Goal: Find specific page/section: Find specific page/section

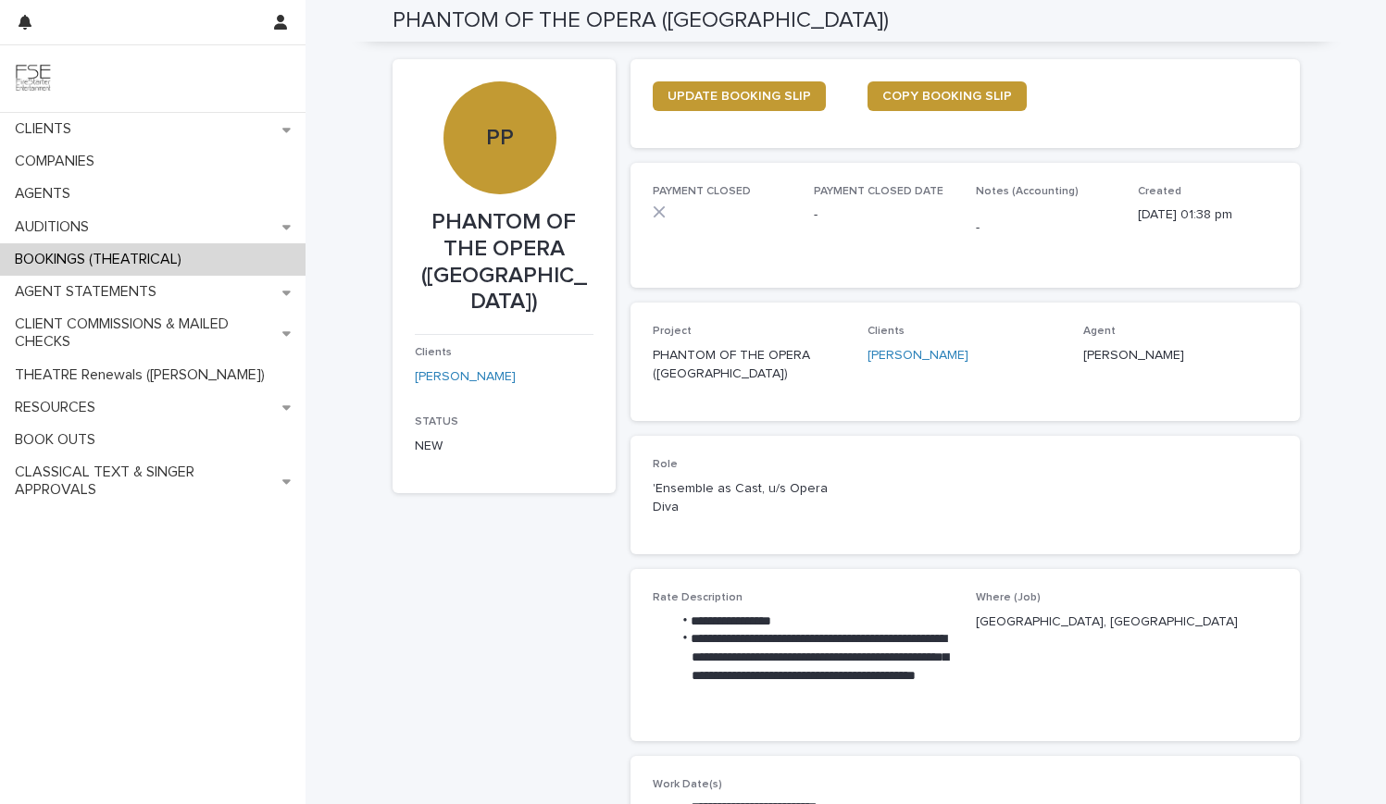
scroll to position [355, 0]
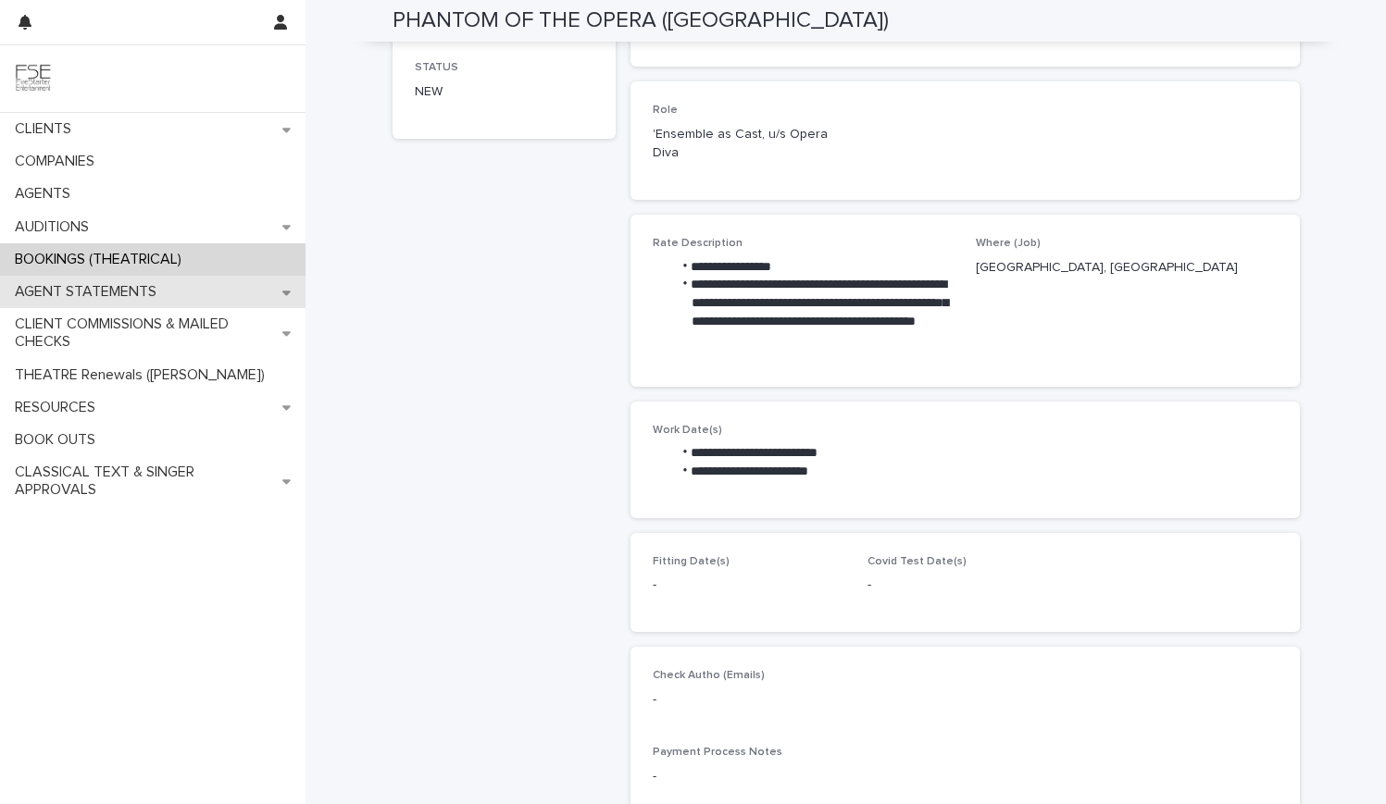
click at [169, 300] on p "AGENT STATEMENTS" at bounding box center [89, 292] width 164 height 18
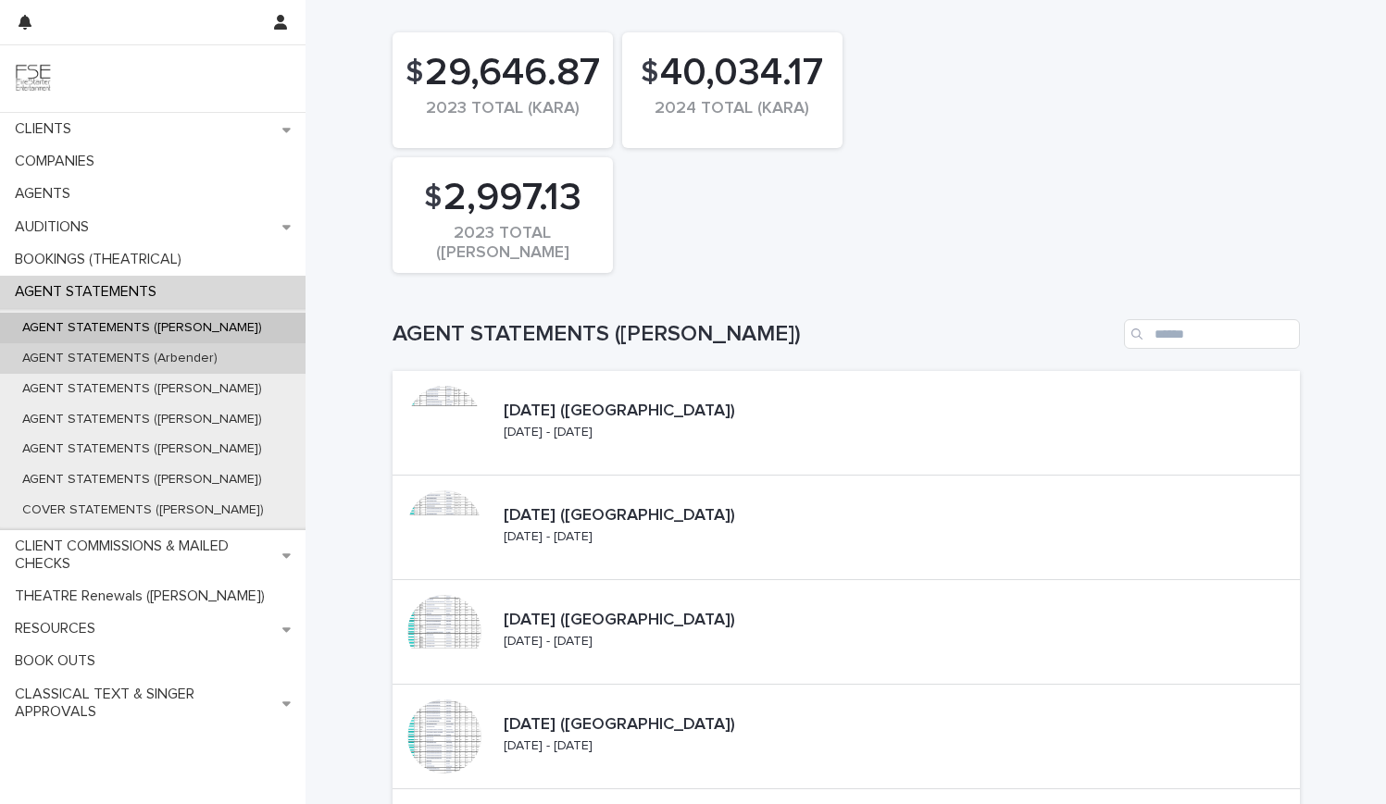
click at [162, 362] on p "AGENT STATEMENTS (Arbender)" at bounding box center [119, 359] width 225 height 16
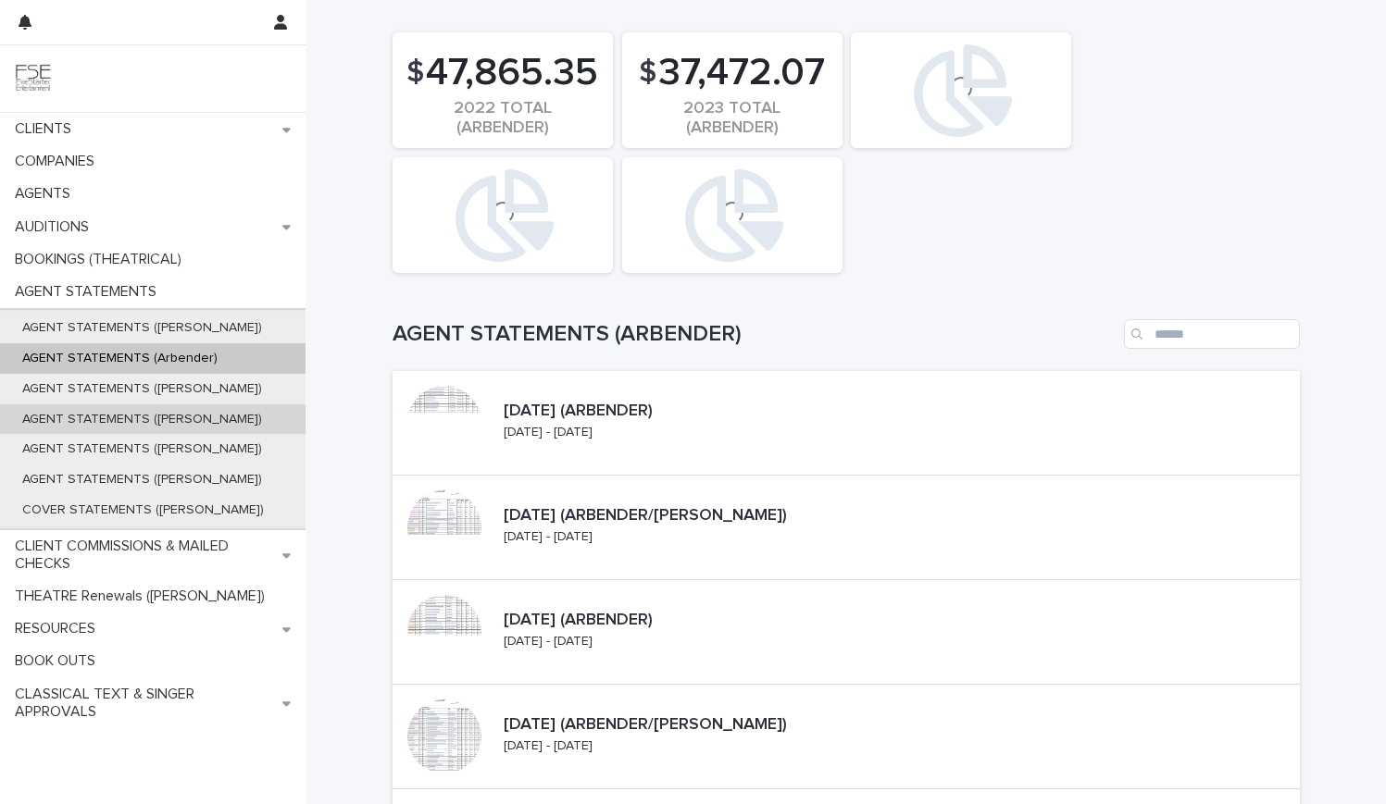
click at [149, 408] on div "AGENT STATEMENTS ([PERSON_NAME])" at bounding box center [153, 420] width 306 height 31
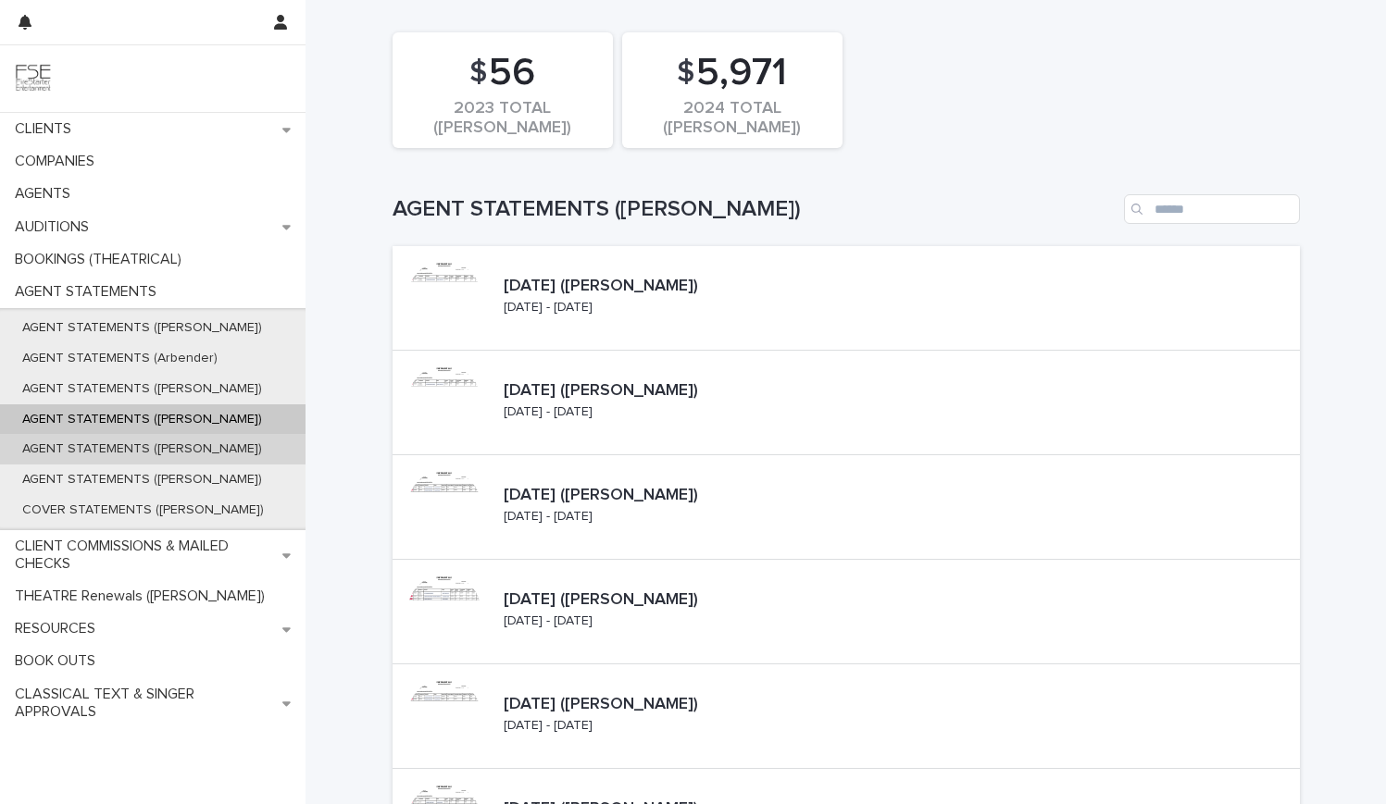
click at [148, 450] on p "AGENT STATEMENTS ([PERSON_NAME])" at bounding box center [141, 450] width 269 height 16
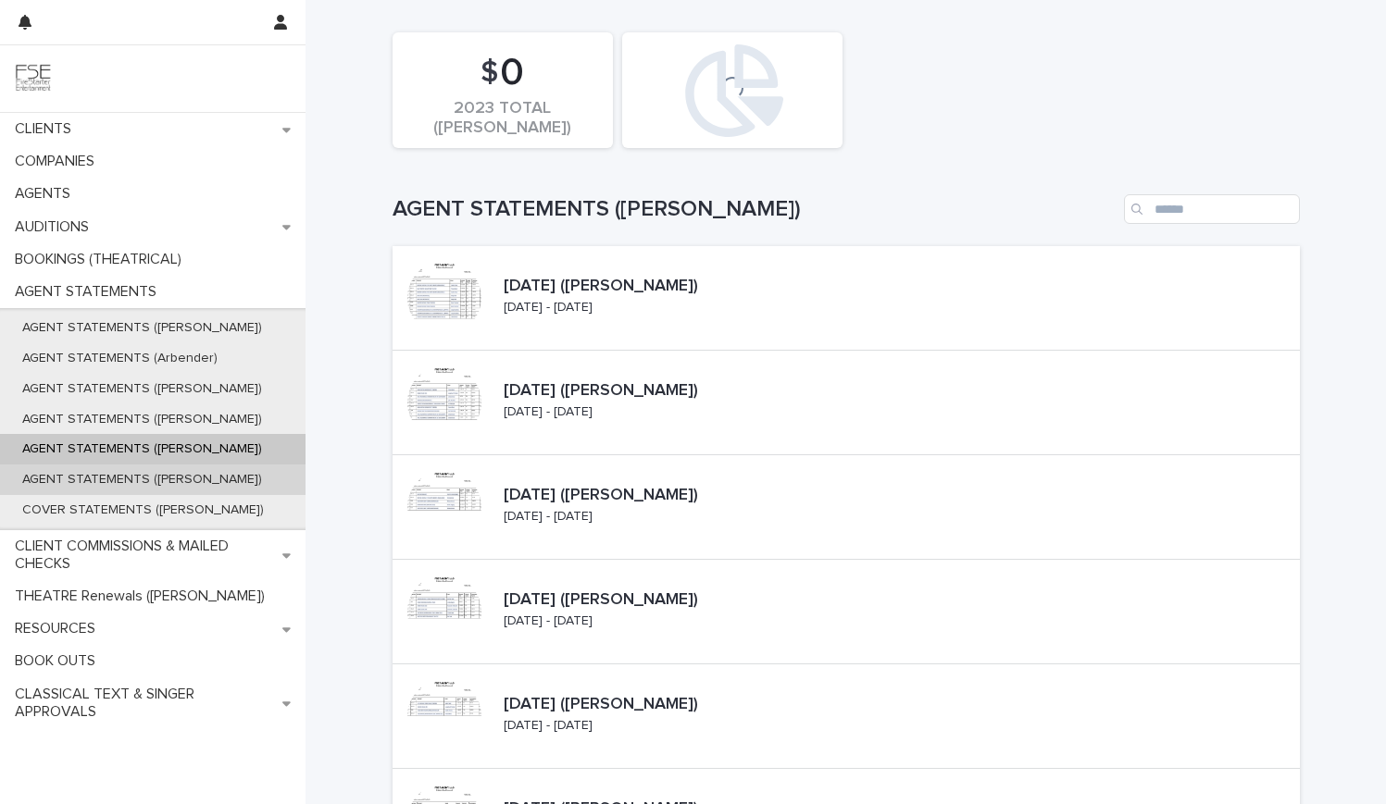
click at [145, 478] on p "AGENT STATEMENTS ([PERSON_NAME])" at bounding box center [141, 480] width 269 height 16
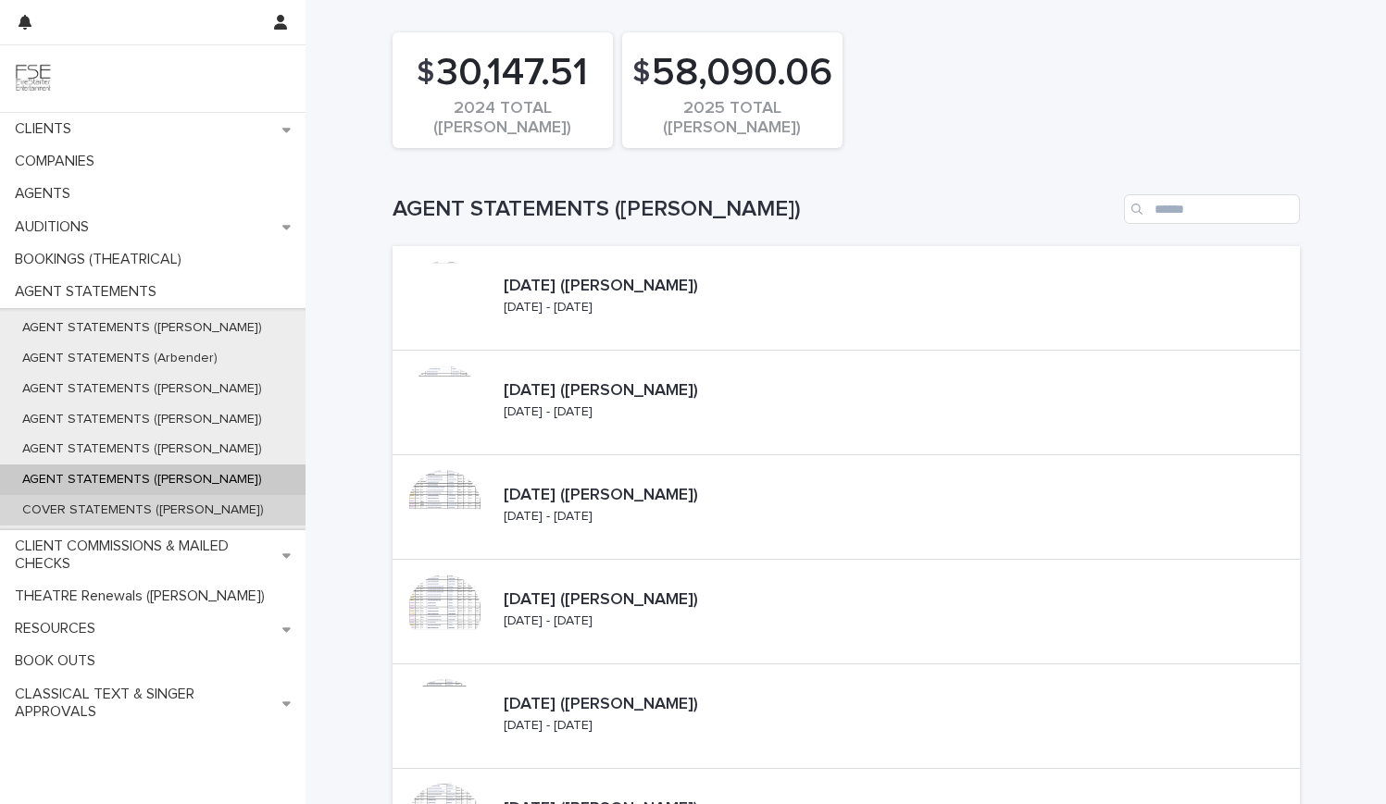
click at [140, 517] on p "COVER STATEMENTS ([PERSON_NAME])" at bounding box center [142, 511] width 271 height 16
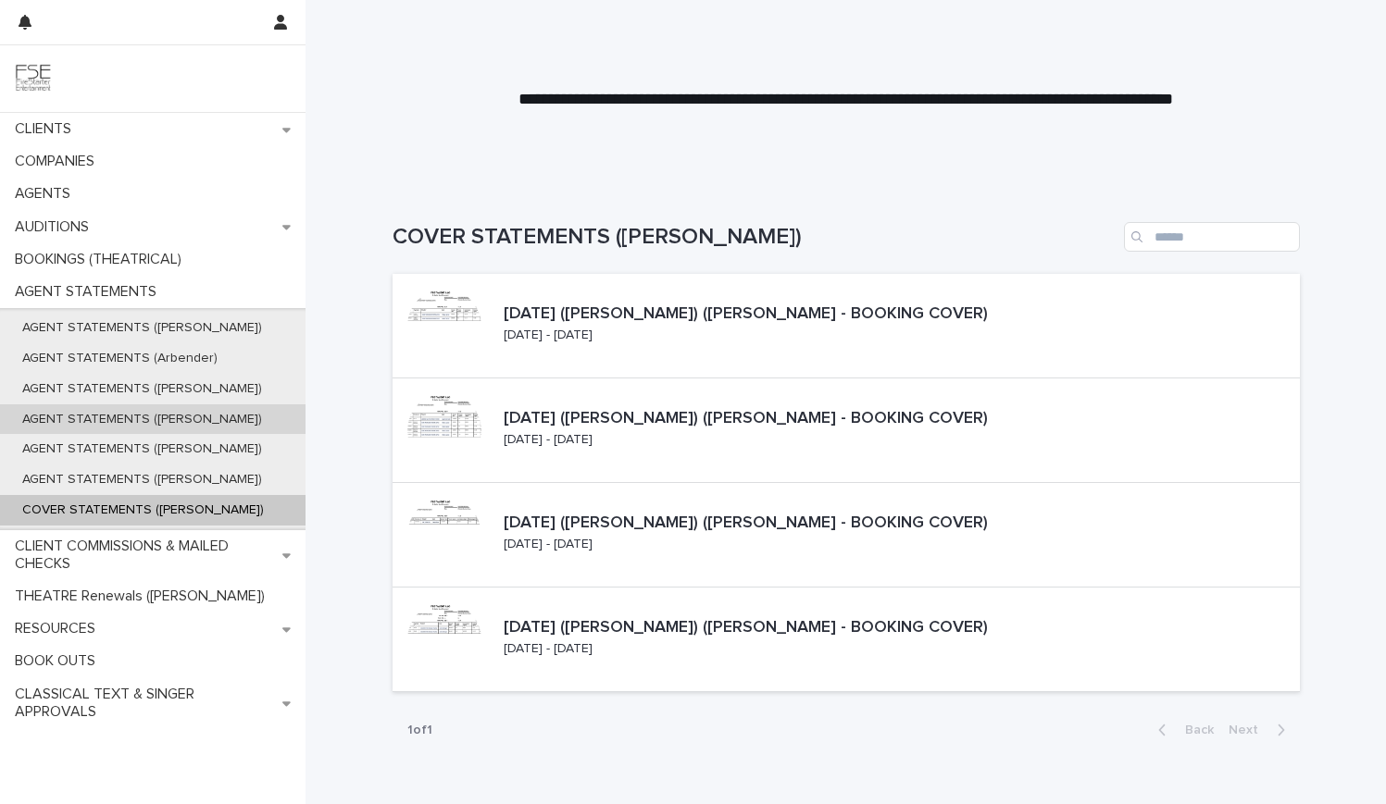
click at [163, 405] on div "AGENT STATEMENTS ([PERSON_NAME])" at bounding box center [153, 420] width 306 height 31
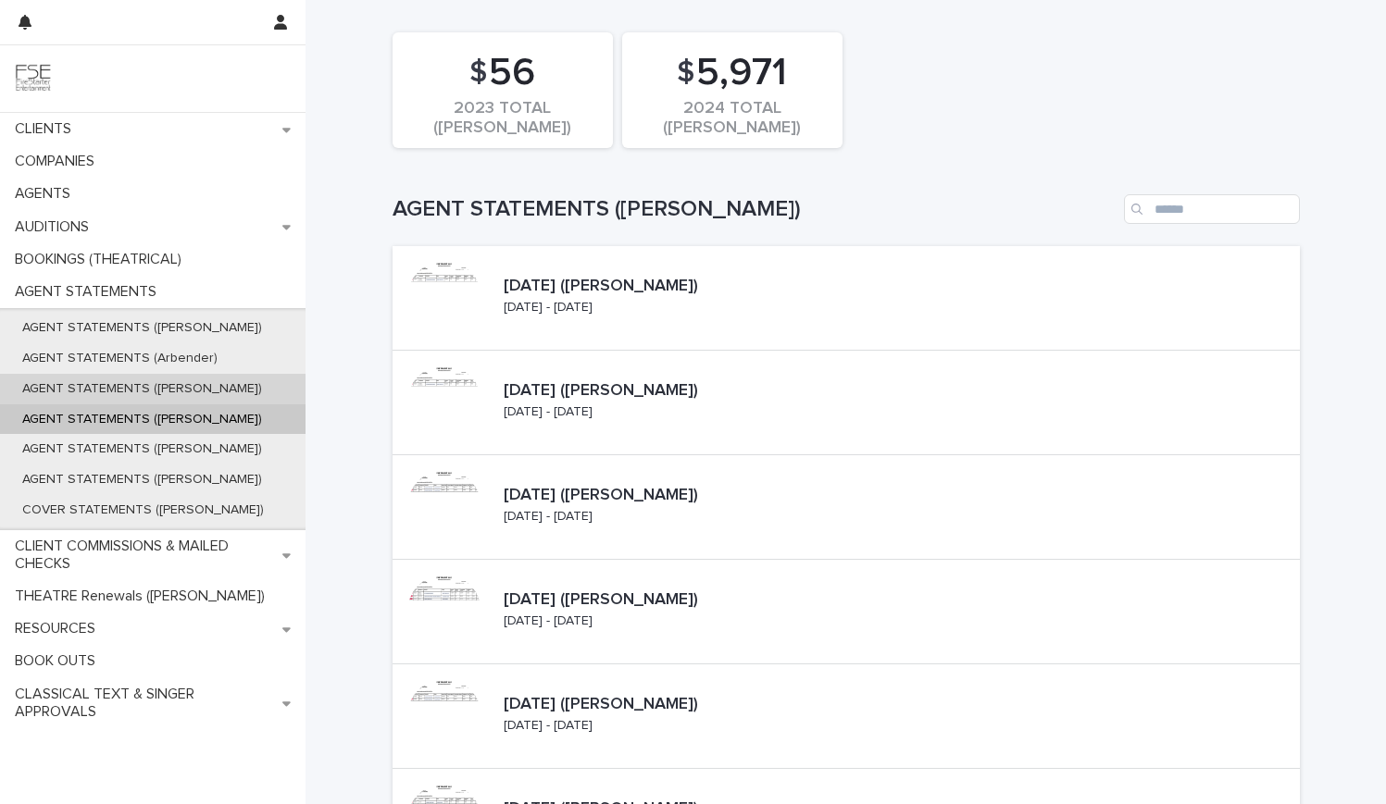
click at [161, 397] on div "AGENT STATEMENTS ([PERSON_NAME])" at bounding box center [153, 389] width 306 height 31
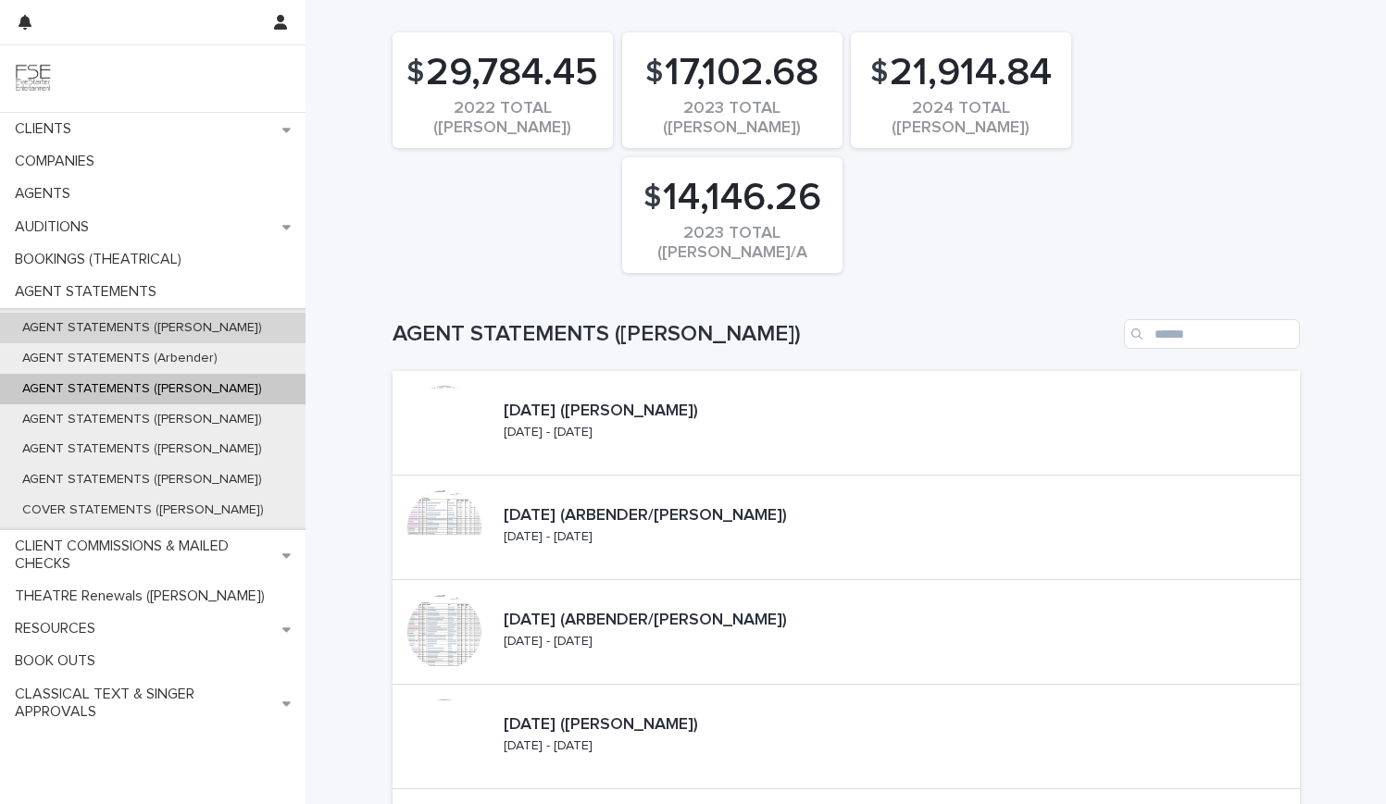
click at [173, 342] on div "AGENT STATEMENTS ([PERSON_NAME])" at bounding box center [153, 328] width 306 height 31
